Goal: Answer question/provide support: Share knowledge or assist other users

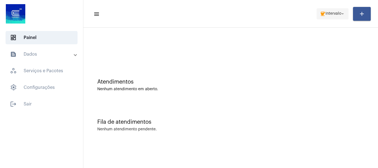
drag, startPoint x: 315, startPoint y: 13, endPoint x: 327, endPoint y: 13, distance: 11.7
click at [316, 13] on mat-toolbar-row "menu coffee Intervalo arrow_drop_down add" at bounding box center [230, 14] width 294 height 18
click at [327, 13] on span "Intervalo" at bounding box center [333, 14] width 16 height 4
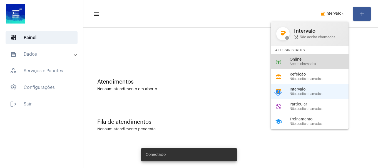
click at [311, 61] on span "Online" at bounding box center [320, 60] width 63 height 4
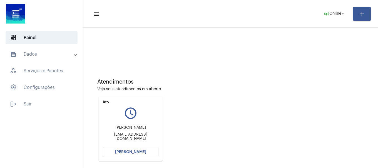
click at [133, 150] on button "[PERSON_NAME]" at bounding box center [131, 152] width 56 height 10
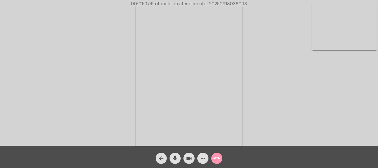
click at [339, 44] on video at bounding box center [344, 26] width 64 height 48
click at [190, 159] on mat-icon "videocam" at bounding box center [188, 158] width 7 height 7
click at [186, 161] on mat-icon "videocam_off" at bounding box center [188, 158] width 7 height 7
click at [188, 157] on mat-icon "videocam" at bounding box center [188, 158] width 7 height 7
click at [188, 157] on mat-icon "videocam_off" at bounding box center [188, 158] width 7 height 7
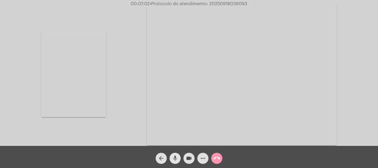
click at [176, 161] on mat-icon "mic" at bounding box center [175, 158] width 7 height 7
click at [173, 163] on span "mic_off" at bounding box center [175, 158] width 7 height 11
click at [173, 163] on span "mic" at bounding box center [175, 158] width 7 height 11
click at [176, 157] on mat-icon "mic_off" at bounding box center [175, 158] width 7 height 7
click at [176, 157] on mat-icon "mic" at bounding box center [175, 158] width 7 height 7
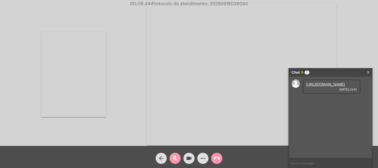
click at [329, 87] on link "[URL][DOMAIN_NAME]" at bounding box center [325, 84] width 39 height 4
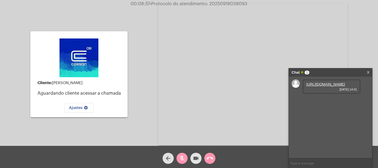
click at [200, 159] on button "videocam" at bounding box center [195, 158] width 11 height 11
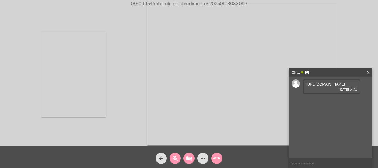
click at [193, 160] on button "videocam_off" at bounding box center [188, 158] width 11 height 11
click at [174, 154] on span "mic_off" at bounding box center [175, 158] width 7 height 11
click at [174, 159] on mat-icon "mic" at bounding box center [175, 158] width 7 height 7
click at [192, 162] on mat-icon "videocam" at bounding box center [188, 158] width 7 height 7
click at [178, 160] on mat-icon "mic_off" at bounding box center [175, 158] width 7 height 7
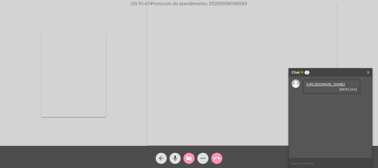
click at [193, 160] on button "videocam_off" at bounding box center [188, 158] width 11 height 11
click at [204, 159] on mat-icon "more_horiz" at bounding box center [202, 158] width 7 height 7
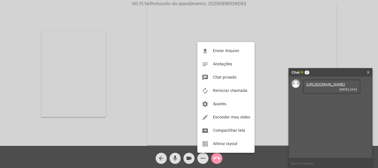
click at [131, 95] on div at bounding box center [189, 84] width 378 height 168
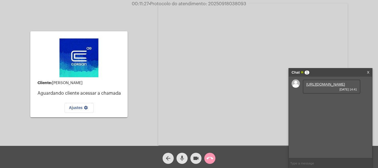
click at [181, 161] on mat-icon "mic" at bounding box center [181, 158] width 7 height 7
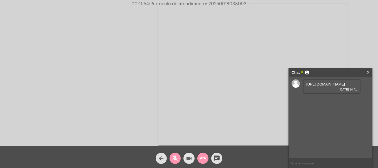
click at [190, 162] on mat-icon "videocam" at bounding box center [188, 158] width 7 height 7
click at [190, 162] on mat-icon "videocam_off" at bounding box center [188, 158] width 7 height 7
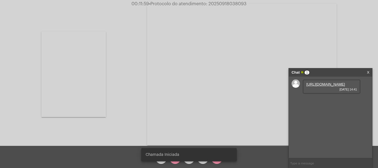
drag, startPoint x: 162, startPoint y: 165, endPoint x: 168, endPoint y: 160, distance: 6.9
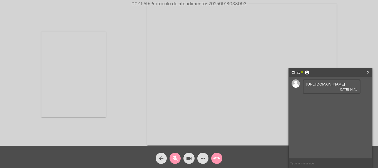
click at [172, 160] on mat-icon "mic_off" at bounding box center [175, 158] width 7 height 7
click at [177, 165] on div "arrow_back mic videocam more_horiz call_end" at bounding box center [189, 157] width 378 height 22
click at [177, 163] on span "mic" at bounding box center [175, 158] width 7 height 11
click at [329, 102] on link "[URL][DOMAIN_NAME]" at bounding box center [325, 100] width 39 height 4
click at [178, 157] on mat-icon "mic_off" at bounding box center [175, 158] width 7 height 7
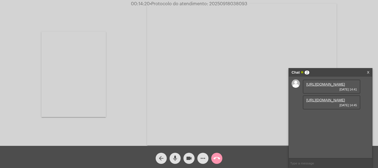
click at [346, 37] on div "Acessando Câmera e Microfone..." at bounding box center [189, 74] width 376 height 146
click at [312, 118] on link "[URL][DOMAIN_NAME]" at bounding box center [325, 116] width 39 height 4
drag, startPoint x: 71, startPoint y: 60, endPoint x: 61, endPoint y: 37, distance: 25.7
click at [71, 58] on video at bounding box center [73, 75] width 64 height 86
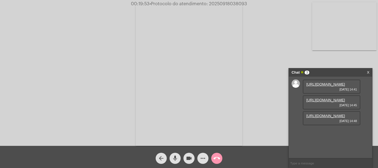
click at [233, 2] on span "• Protocolo do atendimento: 20250918038093" at bounding box center [197, 4] width 97 height 4
copy span "20250918038093"
click at [307, 165] on input "text" at bounding box center [329, 164] width 83 height 10
paste input "20250918038093"
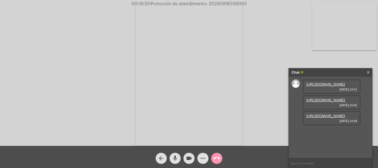
type input "20250918038093"
click at [217, 156] on mat-icon "call_end" at bounding box center [216, 158] width 7 height 7
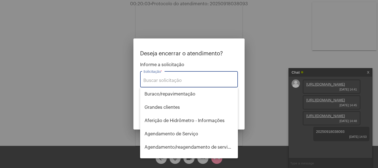
click at [189, 84] on div "Solicitação *" at bounding box center [188, 78] width 91 height 17
type input "t"
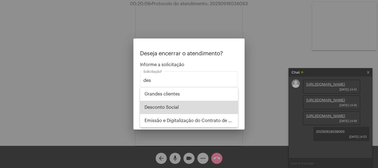
click at [184, 106] on span "Desconto Social" at bounding box center [188, 107] width 89 height 13
type input "Desconto Social"
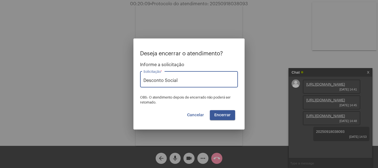
click at [223, 111] on button "Encerrar" at bounding box center [222, 115] width 25 height 10
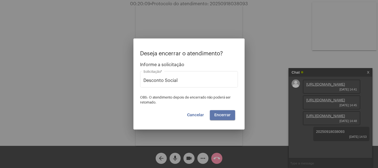
click at [223, 111] on button "Encerrar" at bounding box center [222, 115] width 25 height 10
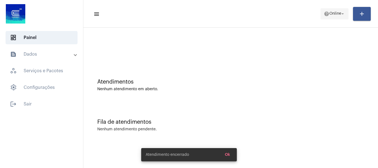
click at [340, 16] on mat-icon "arrow_drop_down" at bounding box center [342, 13] width 5 height 5
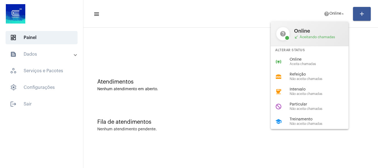
drag, startPoint x: 317, startPoint y: 62, endPoint x: 314, endPoint y: 61, distance: 3.5
click at [317, 62] on span "Aceita chamadas" at bounding box center [320, 64] width 63 height 4
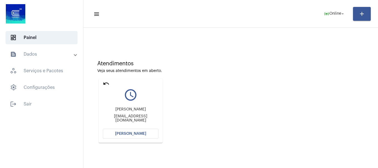
scroll to position [49, 0]
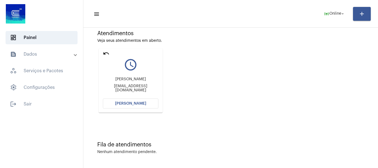
click at [150, 105] on button "[PERSON_NAME]" at bounding box center [131, 104] width 56 height 10
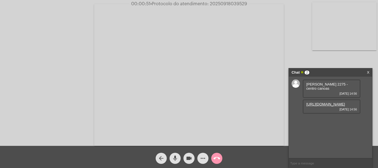
click at [340, 107] on link "[URL][DOMAIN_NAME]" at bounding box center [325, 104] width 39 height 4
click at [326, 122] on link "[URL][DOMAIN_NAME]" at bounding box center [325, 120] width 39 height 4
click at [328, 138] on link "[URL][DOMAIN_NAME]" at bounding box center [325, 136] width 39 height 4
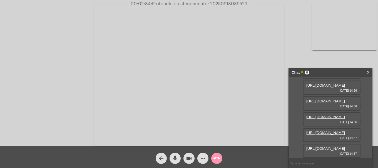
scroll to position [81, 0]
click at [320, 147] on link "[URL][DOMAIN_NAME]" at bounding box center [325, 149] width 39 height 4
drag, startPoint x: 306, startPoint y: 115, endPoint x: 310, endPoint y: 114, distance: 4.7
click at [306, 131] on link "[URL][DOMAIN_NAME]" at bounding box center [325, 133] width 39 height 4
click at [189, 160] on mat-icon "videocam" at bounding box center [188, 158] width 7 height 7
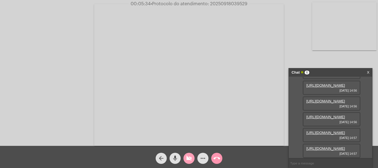
click at [190, 160] on mat-icon "videocam_off" at bounding box center [188, 158] width 7 height 7
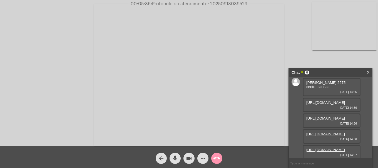
scroll to position [0, 0]
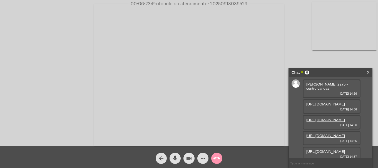
click at [190, 157] on mat-icon "videocam" at bounding box center [188, 158] width 7 height 7
click at [191, 161] on mat-icon "videocam_off" at bounding box center [188, 158] width 7 height 7
click at [204, 158] on mat-icon "more_horiz" at bounding box center [202, 158] width 7 height 7
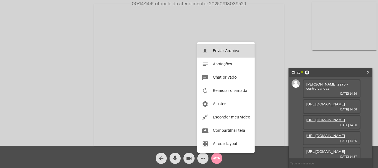
click at [218, 47] on button "file_upload Enviar Arquivo" at bounding box center [225, 50] width 57 height 13
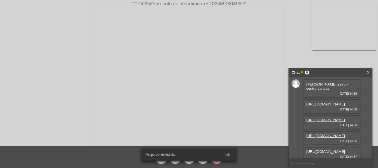
scroll to position [110, 0]
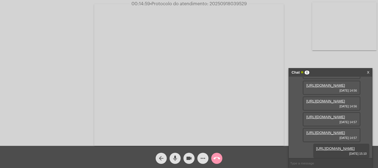
click at [214, 5] on span "• Protocolo do atendimento: 20250918039529" at bounding box center [198, 4] width 97 height 4
copy span "20250918039529"
click at [218, 159] on mat-icon "call_end" at bounding box center [216, 158] width 7 height 7
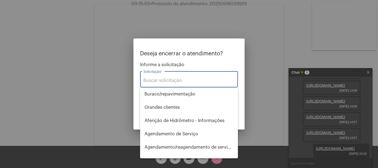
click at [189, 83] on input "Solicitação *" at bounding box center [188, 80] width 91 height 5
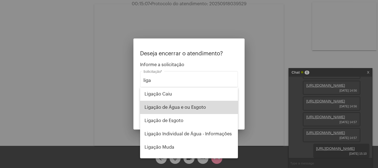
click at [193, 102] on span "Ligação de Água e ou Esgoto" at bounding box center [188, 107] width 89 height 13
type input "Ligação de Água e ou Esgoto"
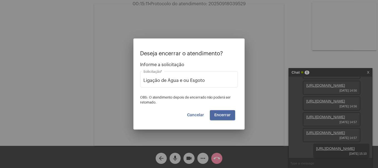
click at [224, 114] on span "Encerrar" at bounding box center [222, 116] width 16 height 4
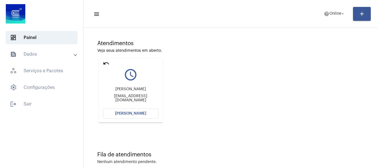
scroll to position [49, 0]
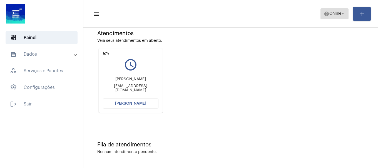
click at [320, 16] on button "help Online arrow_drop_down" at bounding box center [334, 13] width 28 height 11
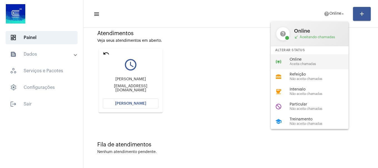
click at [311, 63] on span "Aceita chamadas" at bounding box center [320, 64] width 63 height 4
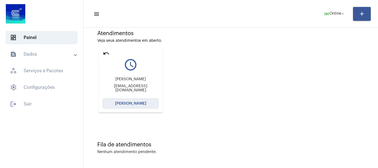
click at [130, 105] on span "[PERSON_NAME]" at bounding box center [130, 104] width 31 height 4
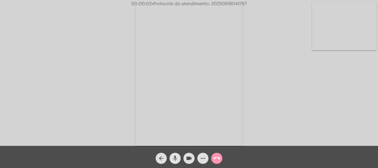
click at [176, 157] on mat-icon "mic" at bounding box center [175, 158] width 7 height 7
click at [176, 157] on mat-icon "mic_off" at bounding box center [175, 158] width 7 height 7
click at [176, 157] on mat-icon "mic" at bounding box center [175, 158] width 7 height 7
drag, startPoint x: 176, startPoint y: 157, endPoint x: 61, endPoint y: 115, distance: 122.8
click at [56, 114] on div "Acessando Câmera e Microfone..." at bounding box center [189, 74] width 376 height 146
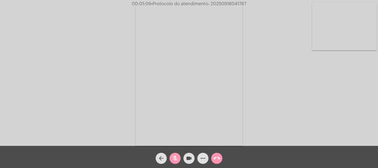
click at [177, 157] on mat-icon "mic_off" at bounding box center [175, 158] width 7 height 7
click at [204, 159] on mat-icon "more_horiz" at bounding box center [202, 158] width 7 height 7
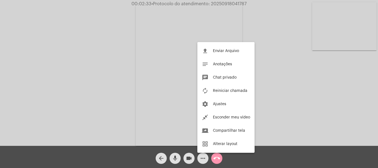
click at [358, 26] on div at bounding box center [189, 84] width 378 height 168
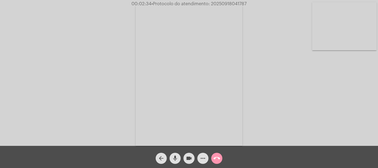
click at [346, 47] on video at bounding box center [344, 26] width 64 height 48
click at [48, 91] on video at bounding box center [73, 75] width 64 height 86
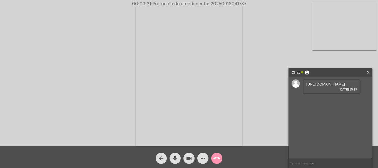
click at [323, 85] on link "[URL][DOMAIN_NAME]" at bounding box center [325, 84] width 39 height 4
click at [339, 102] on link "[URL][DOMAIN_NAME]" at bounding box center [325, 100] width 39 height 4
click at [321, 118] on link "[URL][DOMAIN_NAME]" at bounding box center [325, 116] width 39 height 4
click at [192, 160] on mat-icon "videocam" at bounding box center [188, 158] width 7 height 7
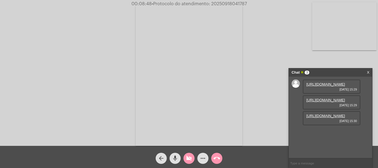
click at [192, 160] on mat-icon "videocam_off" at bounding box center [188, 158] width 7 height 7
click at [326, 134] on link "[URL][DOMAIN_NAME]" at bounding box center [325, 132] width 39 height 4
click at [178, 157] on mat-icon "mic" at bounding box center [175, 158] width 7 height 7
click at [177, 155] on span "mic_off" at bounding box center [175, 158] width 7 height 11
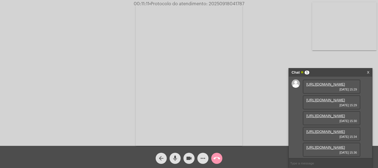
scroll to position [61, 0]
click at [328, 146] on link "[URL][DOMAIN_NAME]" at bounding box center [325, 148] width 39 height 4
click at [293, 163] on input "text" at bounding box center [329, 164] width 83 height 10
paste input "92.802.784/0001-90"
type input "92.802.784/0001-90"
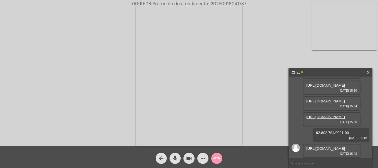
scroll to position [105, 0]
click at [321, 147] on link "[URL][DOMAIN_NAME]" at bounding box center [325, 149] width 39 height 4
click at [203, 158] on mat-icon "more_horiz" at bounding box center [202, 158] width 7 height 7
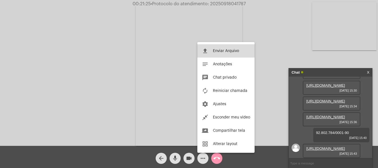
click at [229, 54] on button "file_upload Enviar Arquivo" at bounding box center [225, 50] width 57 height 13
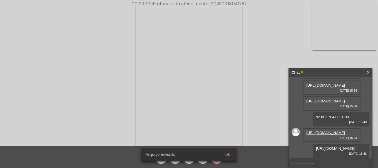
scroll to position [134, 0]
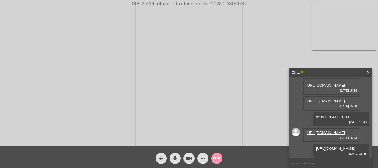
click at [235, 5] on span "• Protocolo do atendimento: 20250918041787" at bounding box center [198, 4] width 95 height 4
copy span "20250918041787"
click at [322, 165] on input "text" at bounding box center [329, 164] width 83 height 10
paste input "20250918041787"
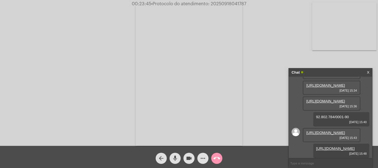
type input "20250918041787"
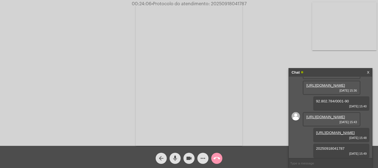
click at [215, 159] on mat-icon "call_end" at bounding box center [216, 158] width 7 height 7
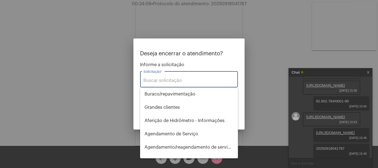
click at [198, 82] on input "Solicitação *" at bounding box center [188, 80] width 91 height 5
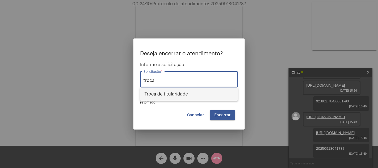
click at [189, 94] on span "Troca de titularidade" at bounding box center [188, 94] width 89 height 13
type input "Troca de titularidade"
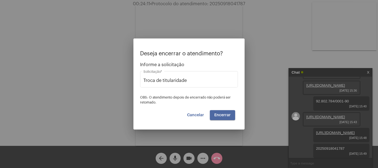
drag, startPoint x: 222, startPoint y: 120, endPoint x: 223, endPoint y: 117, distance: 3.2
click at [222, 119] on button "Encerrar" at bounding box center [222, 115] width 25 height 10
click at [223, 117] on span "Encerrar" at bounding box center [222, 116] width 16 height 4
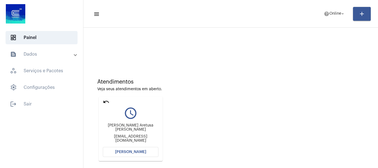
click at [106, 105] on div "undo" at bounding box center [106, 103] width 7 height 8
click at [106, 105] on mat-icon "undo" at bounding box center [106, 102] width 7 height 7
click at [107, 102] on mat-icon "undo" at bounding box center [106, 102] width 7 height 7
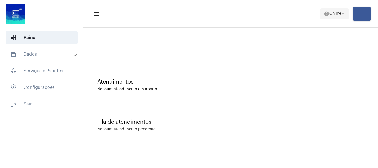
click at [331, 11] on span "help Online arrow_drop_down" at bounding box center [333, 14] width 21 height 10
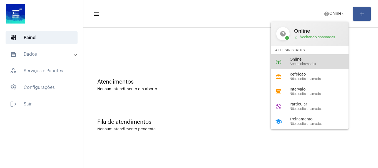
click at [319, 61] on span "Online" at bounding box center [320, 60] width 63 height 4
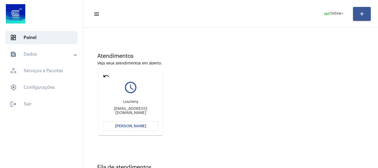
scroll to position [49, 0]
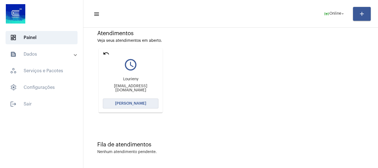
click at [134, 107] on button "[PERSON_NAME]" at bounding box center [131, 104] width 56 height 10
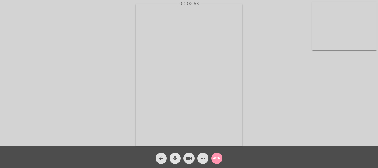
click at [173, 162] on mat-icon "mic" at bounding box center [175, 158] width 7 height 7
click at [191, 160] on mat-icon "videocam" at bounding box center [188, 158] width 7 height 7
click at [191, 160] on mat-icon "videocam_off" at bounding box center [188, 158] width 7 height 7
click at [177, 161] on mat-icon "mic_off" at bounding box center [175, 158] width 7 height 7
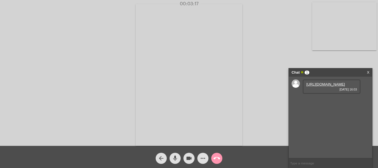
click at [321, 85] on link "[URL][DOMAIN_NAME]" at bounding box center [325, 84] width 39 height 4
click at [69, 82] on div "Acessando Câmera e Microfone..." at bounding box center [189, 74] width 376 height 146
click at [333, 102] on link "[URL][DOMAIN_NAME]" at bounding box center [325, 100] width 39 height 4
click at [319, 118] on link "[URL][DOMAIN_NAME]" at bounding box center [325, 116] width 39 height 4
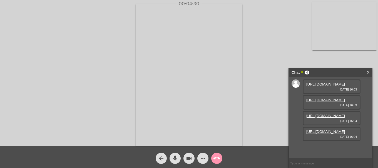
scroll to position [33, 0]
click at [316, 134] on link "[URL][DOMAIN_NAME]" at bounding box center [325, 132] width 39 height 4
click at [203, 158] on mat-icon "more_horiz" at bounding box center [202, 158] width 7 height 7
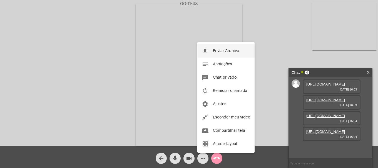
click at [205, 51] on mat-icon "file_upload" at bounding box center [205, 51] width 7 height 7
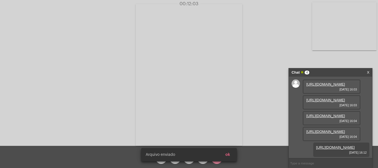
scroll to position [61, 0]
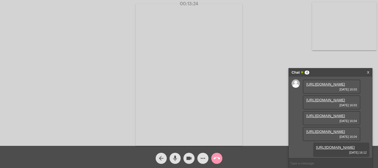
click at [218, 159] on mat-icon "call_end" at bounding box center [216, 158] width 7 height 7
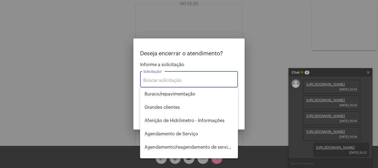
click at [177, 79] on input "Solicitação *" at bounding box center [188, 80] width 91 height 5
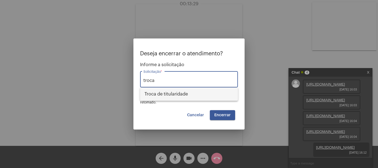
click at [166, 100] on span "Troca de titularidade" at bounding box center [188, 94] width 89 height 13
type input "Troca de titularidade"
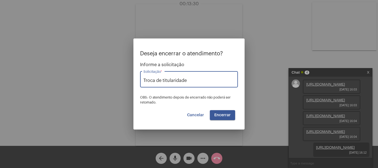
click at [222, 120] on button "Encerrar" at bounding box center [222, 115] width 25 height 10
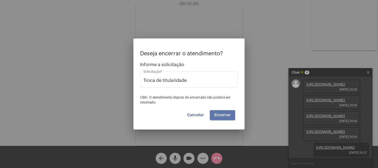
click at [222, 120] on button "Encerrar" at bounding box center [222, 115] width 25 height 10
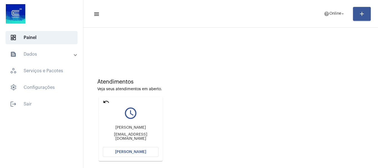
click at [105, 103] on mat-icon "undo" at bounding box center [106, 102] width 7 height 7
click at [146, 150] on button "[PERSON_NAME]" at bounding box center [131, 152] width 56 height 10
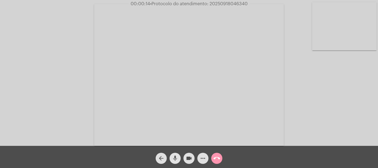
click at [172, 158] on mat-icon "mic" at bounding box center [175, 158] width 7 height 7
click at [172, 158] on mat-icon "mic_off" at bounding box center [175, 158] width 7 height 7
click at [172, 158] on mat-icon "mic" at bounding box center [175, 158] width 7 height 7
click at [172, 158] on mat-icon "mic_off" at bounding box center [175, 158] width 7 height 7
click at [172, 158] on mat-icon "mic" at bounding box center [175, 158] width 7 height 7
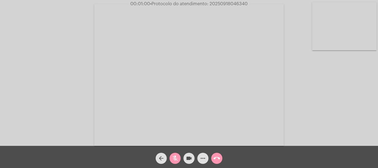
click at [170, 158] on button "mic_off" at bounding box center [174, 158] width 11 height 11
click at [170, 158] on button "mic" at bounding box center [174, 158] width 11 height 11
click at [170, 158] on button "mic_off" at bounding box center [174, 158] width 11 height 11
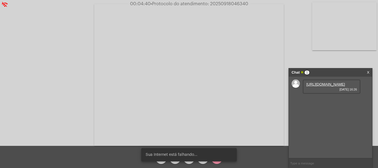
click at [326, 87] on link "[URL][DOMAIN_NAME]" at bounding box center [325, 84] width 39 height 4
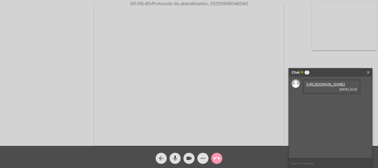
click at [235, 5] on span "• Protocolo do atendimento: 20250918046340" at bounding box center [198, 4] width 97 height 4
click at [336, 161] on input "text" at bounding box center [329, 164] width 83 height 10
paste input "20250918046340"
type input "20250918046340"
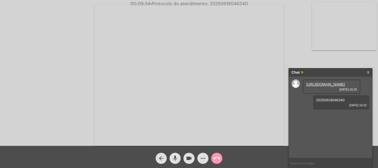
click at [217, 158] on mat-icon "call_end" at bounding box center [216, 158] width 7 height 7
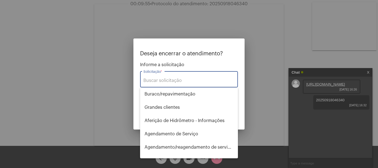
click at [175, 81] on input "Solicitação *" at bounding box center [188, 80] width 91 height 5
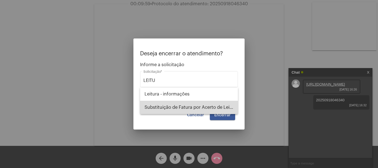
click at [175, 105] on span "Substituição de Fatura por Acerto de Leitura" at bounding box center [188, 107] width 89 height 13
type input "Substituição de Fatura por Acerto de Leitura"
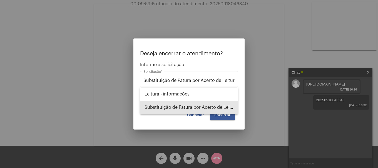
scroll to position [0, 1]
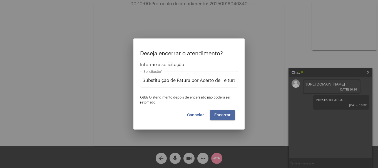
click at [225, 116] on span "Encerrar" at bounding box center [222, 116] width 16 height 4
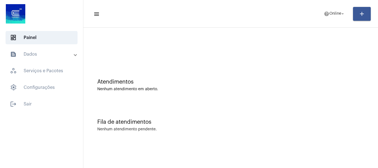
click at [331, 21] on mat-toolbar-row "menu help Online arrow_drop_down add" at bounding box center [230, 14] width 294 height 18
click at [333, 17] on span "help Online arrow_drop_down" at bounding box center [333, 14] width 21 height 10
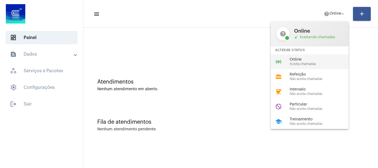
click at [331, 58] on span "Online" at bounding box center [320, 60] width 63 height 4
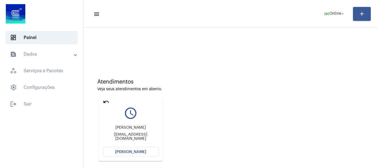
click at [152, 157] on mat-card "undo query_builder [PERSON_NAME] [PERSON_NAME][EMAIL_ADDRESS][DOMAIN_NAME] [PER…" at bounding box center [131, 129] width 64 height 64
click at [151, 154] on button "[PERSON_NAME]" at bounding box center [131, 152] width 56 height 10
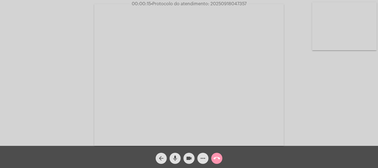
click at [178, 157] on mat-icon "mic" at bounding box center [175, 158] width 7 height 7
click at [175, 157] on mat-icon "mic_off" at bounding box center [175, 158] width 7 height 7
click at [191, 162] on mat-icon "videocam" at bounding box center [188, 158] width 7 height 7
click at [177, 160] on mat-icon "mic" at bounding box center [175, 158] width 7 height 7
click at [192, 157] on mat-icon "videocam_off" at bounding box center [188, 158] width 7 height 7
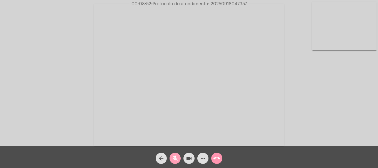
click at [177, 160] on mat-icon "mic_off" at bounding box center [175, 158] width 7 height 7
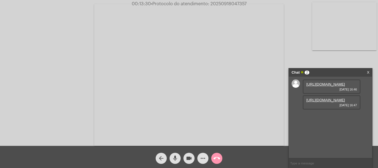
click at [304, 82] on div "[URL][DOMAIN_NAME] [DATE] 16:46" at bounding box center [331, 87] width 58 height 14
click at [322, 87] on link "[URL][DOMAIN_NAME]" at bounding box center [325, 84] width 39 height 4
click at [215, 2] on span "• Protocolo do atendimento: 20250918047357" at bounding box center [197, 4] width 95 height 4
copy span "20250918047357"
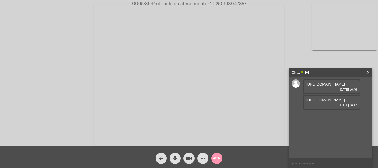
click at [306, 164] on input "text" at bounding box center [329, 164] width 83 height 10
paste input "20250918047357"
type input "20250918047357"
click at [214, 162] on mat-icon "call_end" at bounding box center [216, 158] width 7 height 7
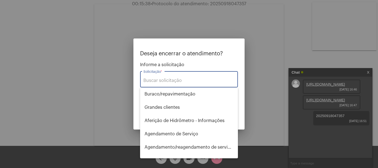
click at [183, 83] on input "Solicitação *" at bounding box center [188, 80] width 91 height 5
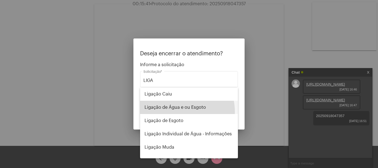
click at [175, 112] on span "Ligação de Água e ou Esgoto" at bounding box center [188, 107] width 89 height 13
type input "Ligação de Água e ou Esgoto"
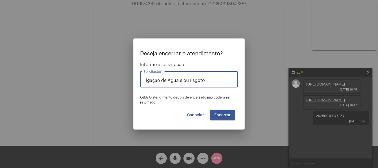
click at [225, 114] on span "Encerrar" at bounding box center [222, 116] width 16 height 4
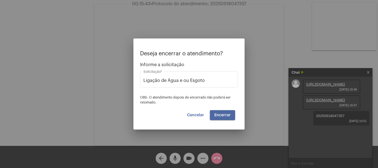
click at [225, 114] on span "Encerrar" at bounding box center [222, 116] width 16 height 4
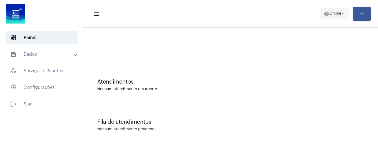
click at [326, 15] on mat-icon "help" at bounding box center [326, 14] width 6 height 6
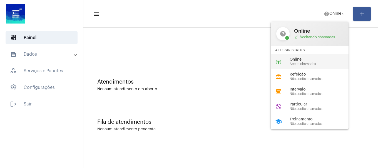
click at [309, 58] on span "Online" at bounding box center [320, 60] width 63 height 4
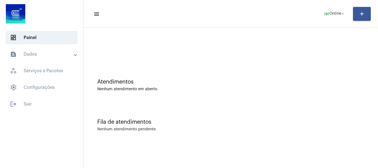
drag, startPoint x: 200, startPoint y: 46, endPoint x: 199, endPoint y: 50, distance: 4.2
click at [200, 53] on div at bounding box center [230, 47] width 289 height 32
drag, startPoint x: 199, startPoint y: 49, endPoint x: 201, endPoint y: 165, distance: 116.6
click at [201, 165] on mat-sidenav-content "menu online_prediction Online arrow_drop_down add Atendimentos Nenhum atendimen…" at bounding box center [230, 84] width 294 height 168
